Goal: Transaction & Acquisition: Purchase product/service

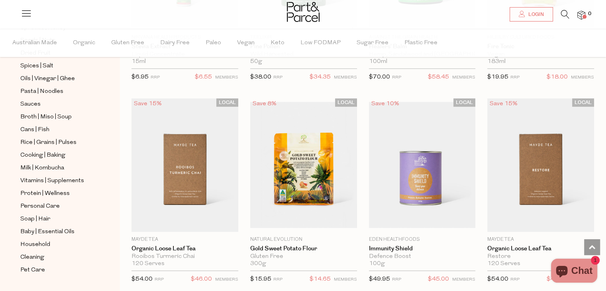
scroll to position [274, 0]
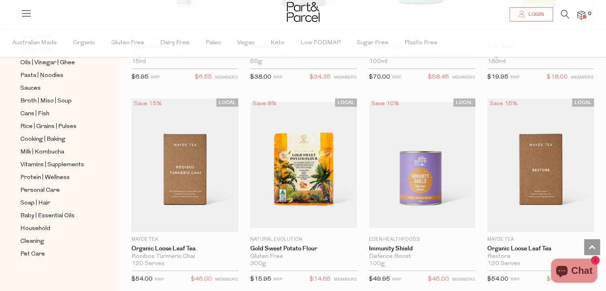
click at [561, 14] on icon at bounding box center [565, 14] width 8 height 9
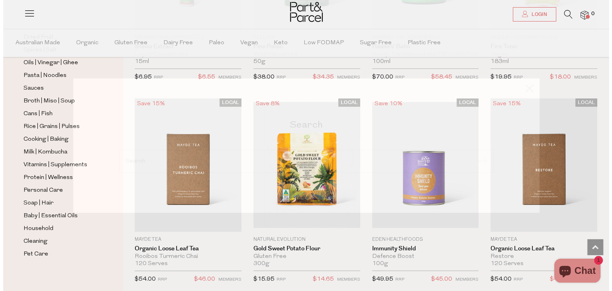
scroll to position [2168, 0]
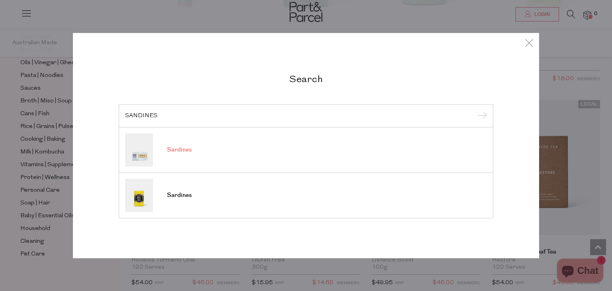
type input "SANDINES"
click at [156, 155] on link "Sardines" at bounding box center [306, 149] width 362 height 33
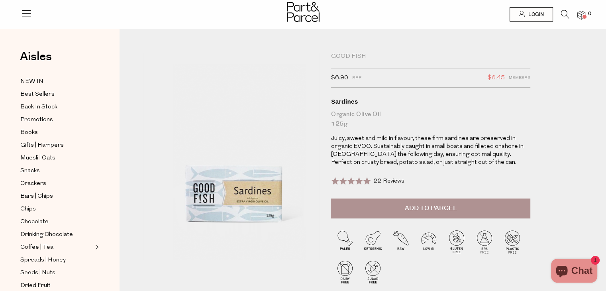
click at [429, 210] on span "Add to Parcel" at bounding box center [431, 207] width 52 height 9
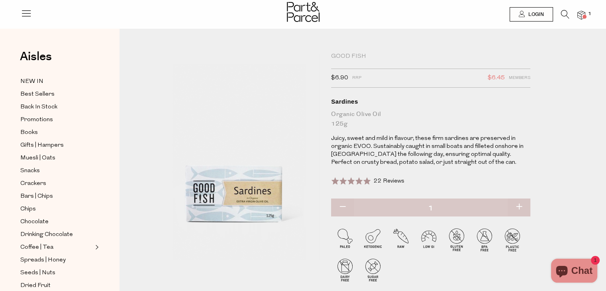
click at [520, 207] on button "button" at bounding box center [518, 207] width 23 height 18
type input "2"
click at [520, 207] on button "button" at bounding box center [518, 207] width 23 height 18
type input "3"
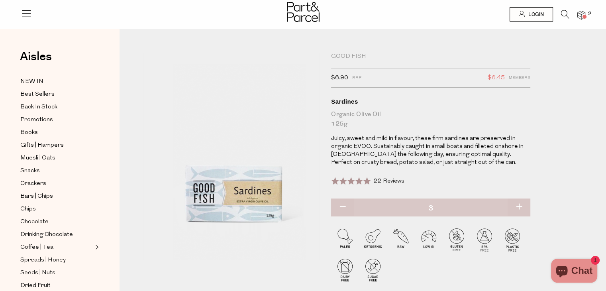
type input "3"
click at [520, 207] on button "button" at bounding box center [518, 207] width 23 height 18
type input "4"
click at [520, 207] on button "button" at bounding box center [518, 207] width 23 height 18
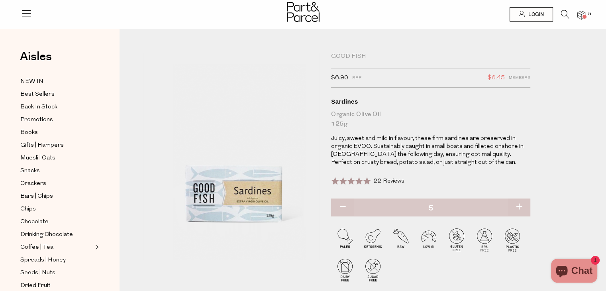
click at [520, 207] on button "button" at bounding box center [518, 207] width 23 height 18
type input "6"
click at [520, 207] on button "button" at bounding box center [518, 207] width 23 height 18
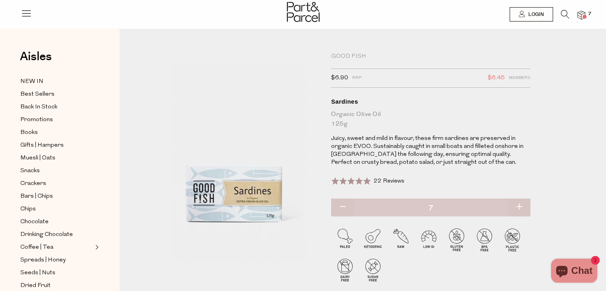
type input "8"
click at [520, 207] on button "button" at bounding box center [518, 207] width 23 height 18
type input "9"
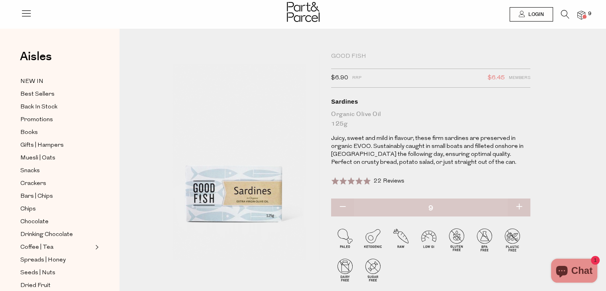
click at [520, 207] on button "button" at bounding box center [518, 207] width 23 height 18
type input "10"
click at [520, 207] on button "button" at bounding box center [518, 207] width 23 height 18
type input "11"
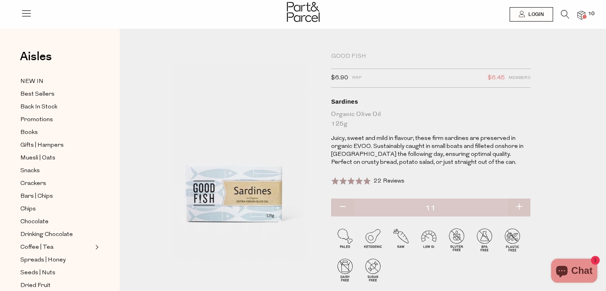
type input "11"
click at [520, 208] on button "button" at bounding box center [518, 207] width 23 height 18
type input "12"
click at [35, 221] on span "Chocolate" at bounding box center [34, 222] width 28 height 10
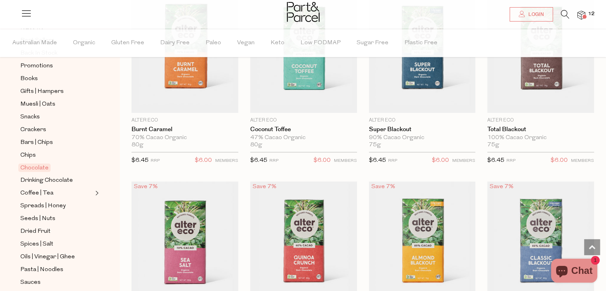
scroll to position [916, 0]
